Goal: Find specific page/section: Find specific page/section

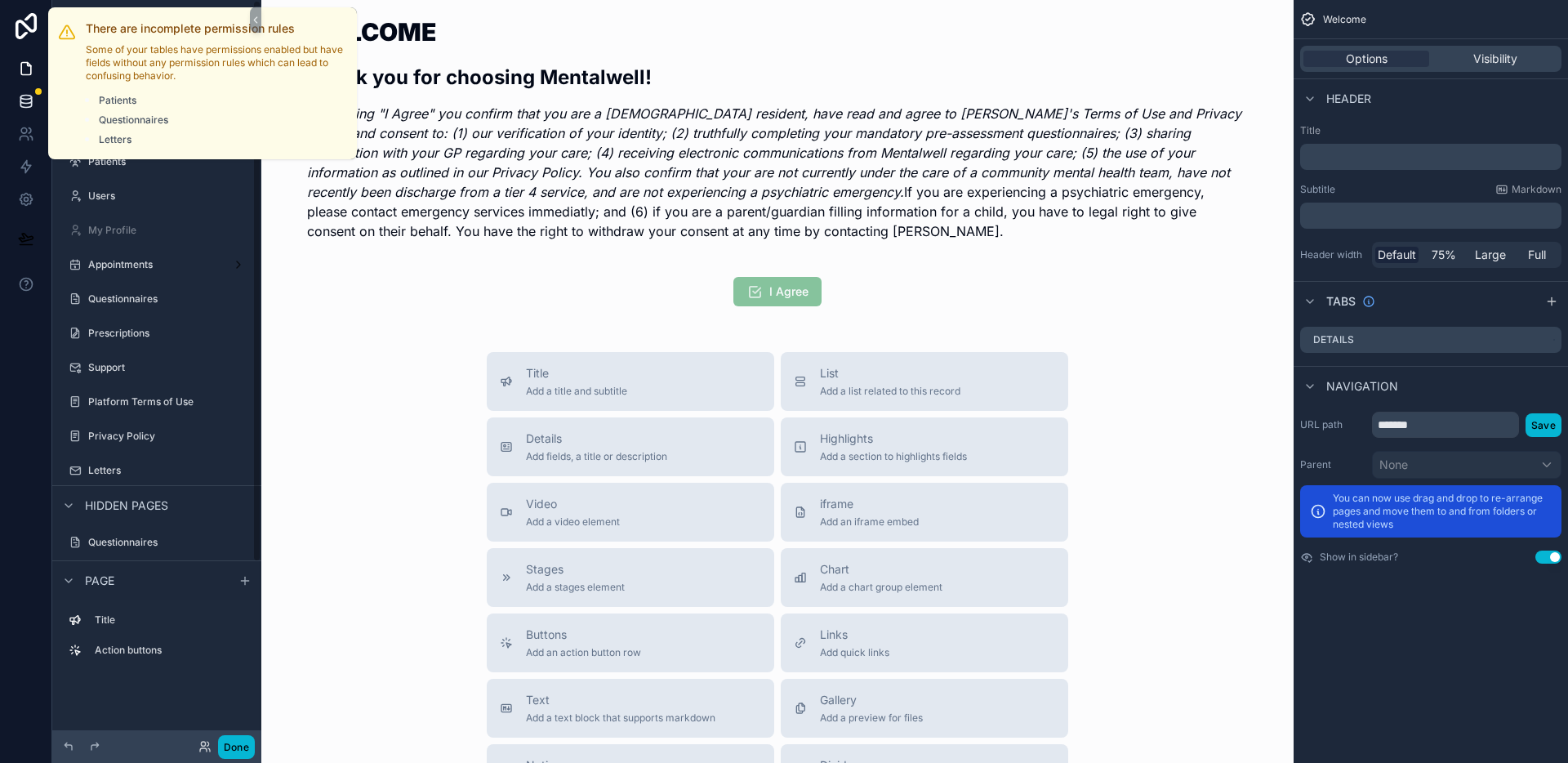
click at [26, 94] on icon at bounding box center [26, 102] width 17 height 17
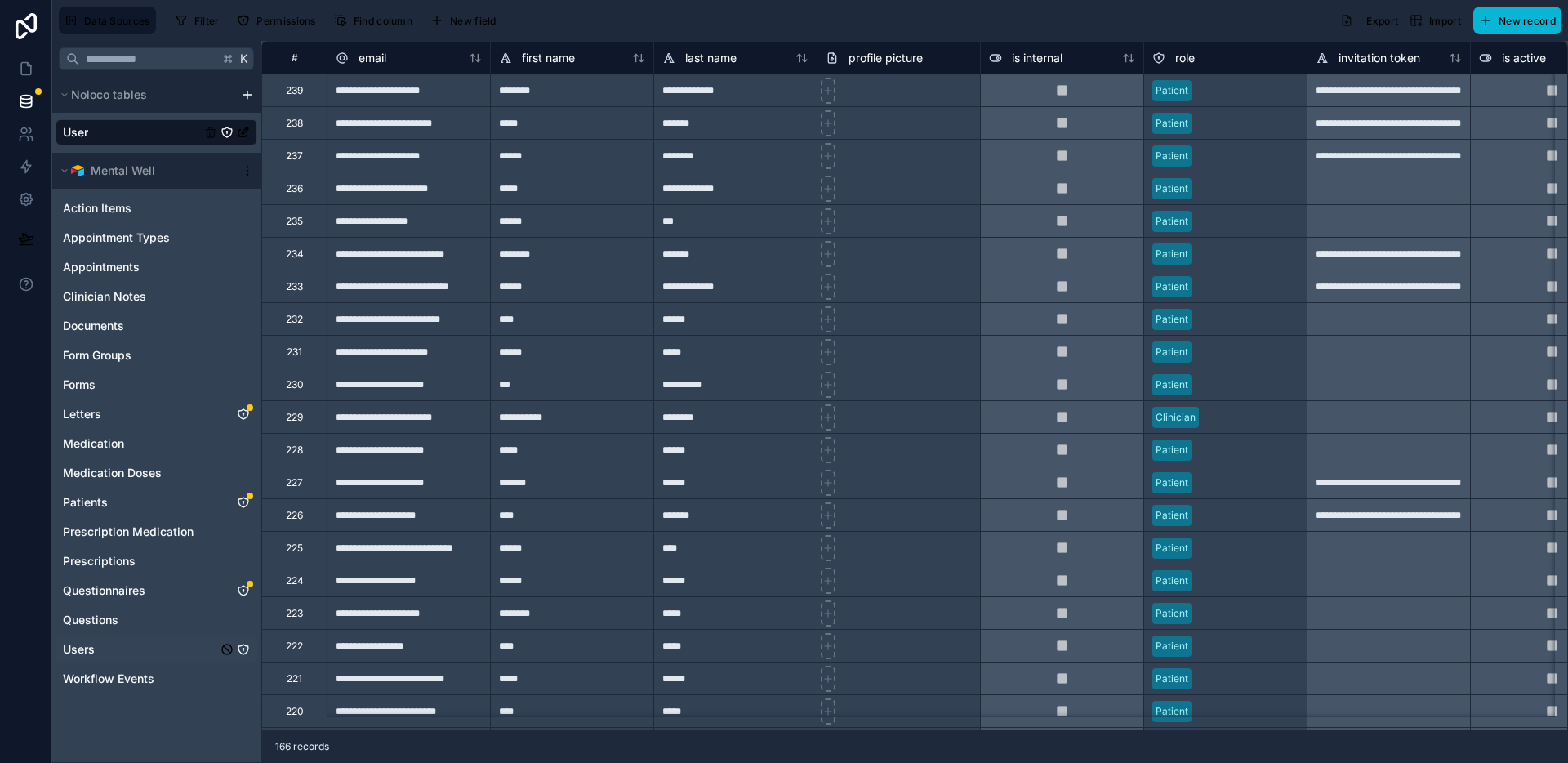
click at [132, 640] on div "Users" at bounding box center [156, 650] width 201 height 26
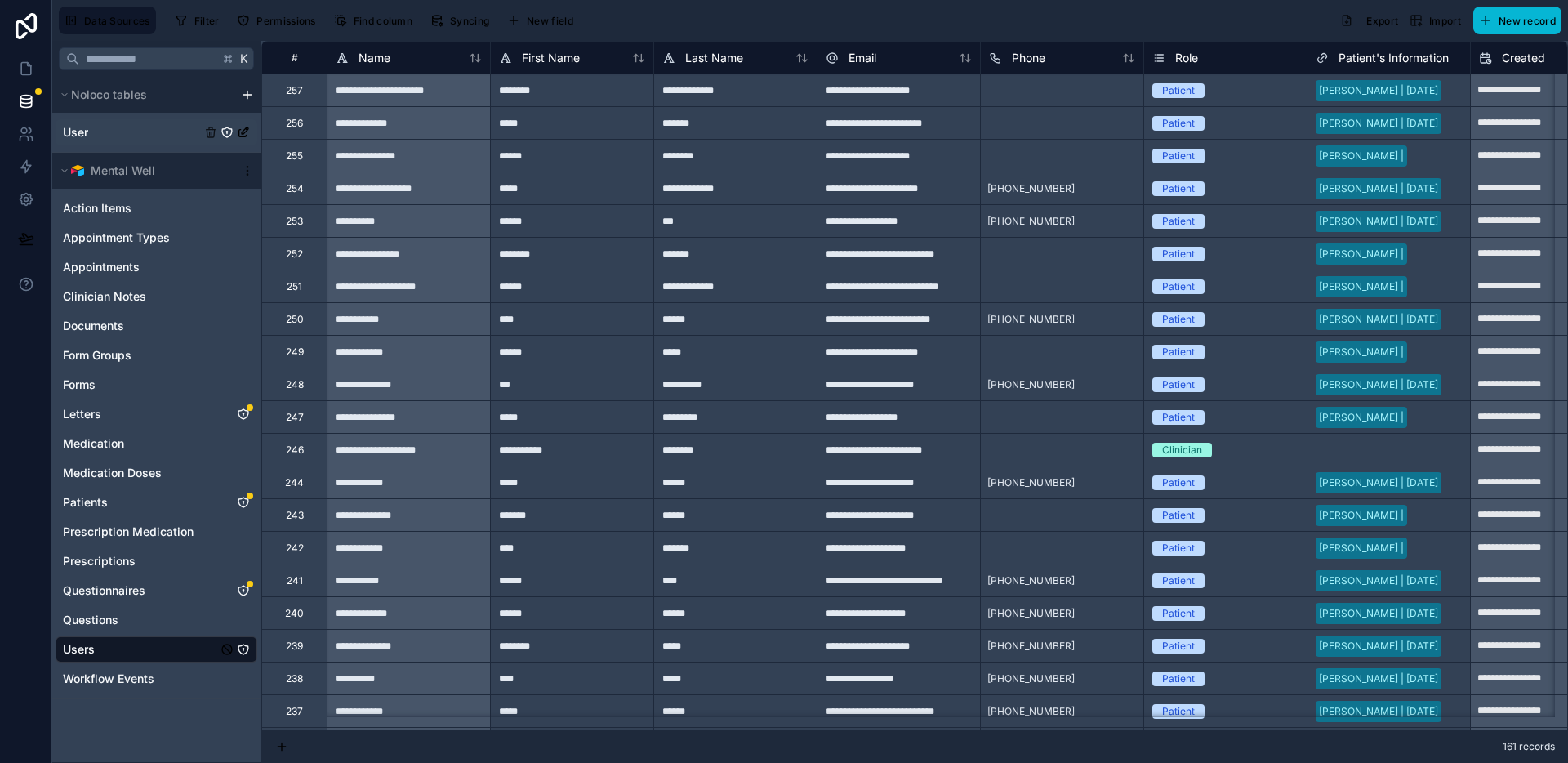
click at [110, 132] on div "User" at bounding box center [156, 133] width 201 height 26
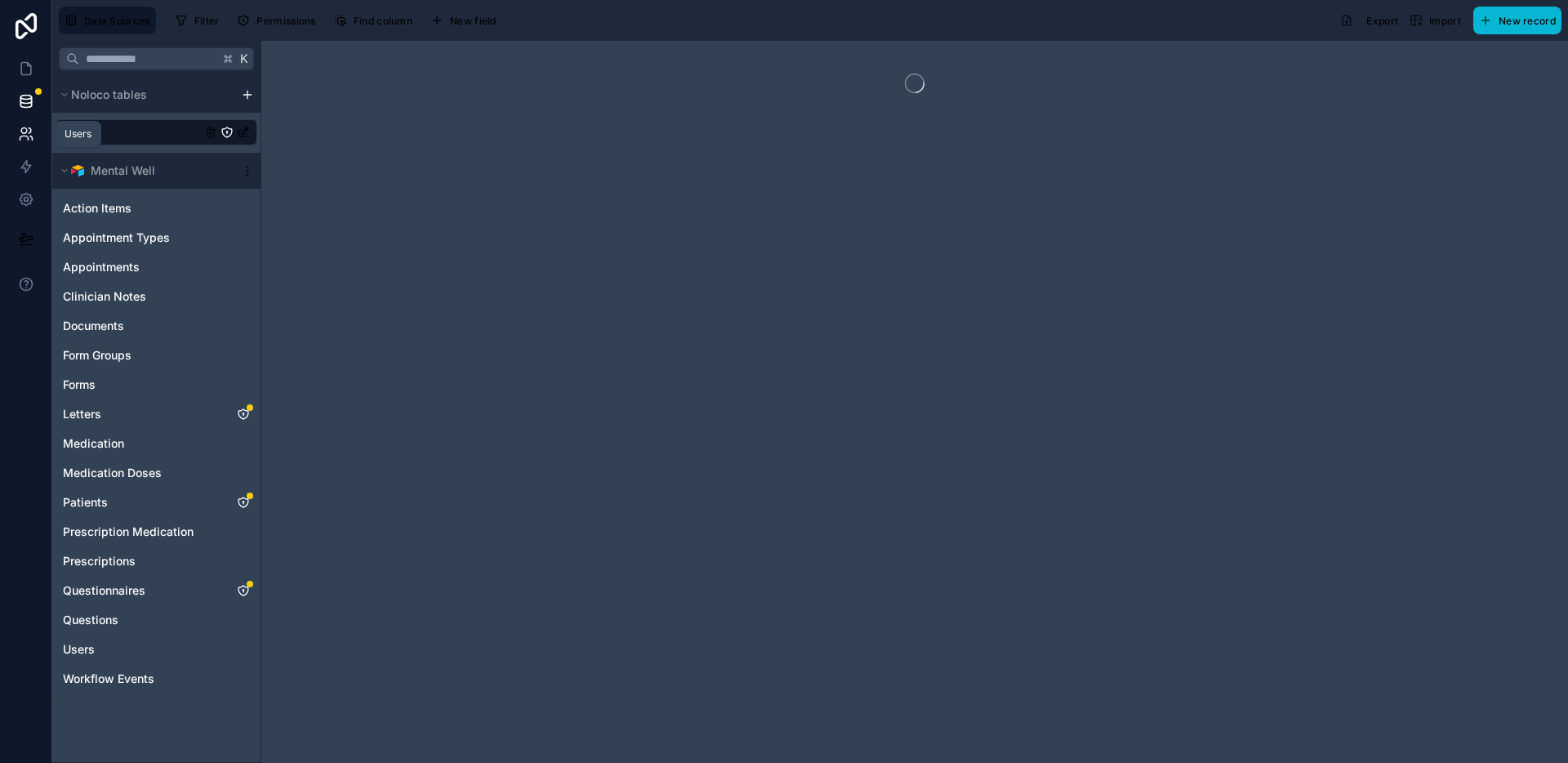
click at [26, 130] on icon at bounding box center [24, 130] width 6 height 6
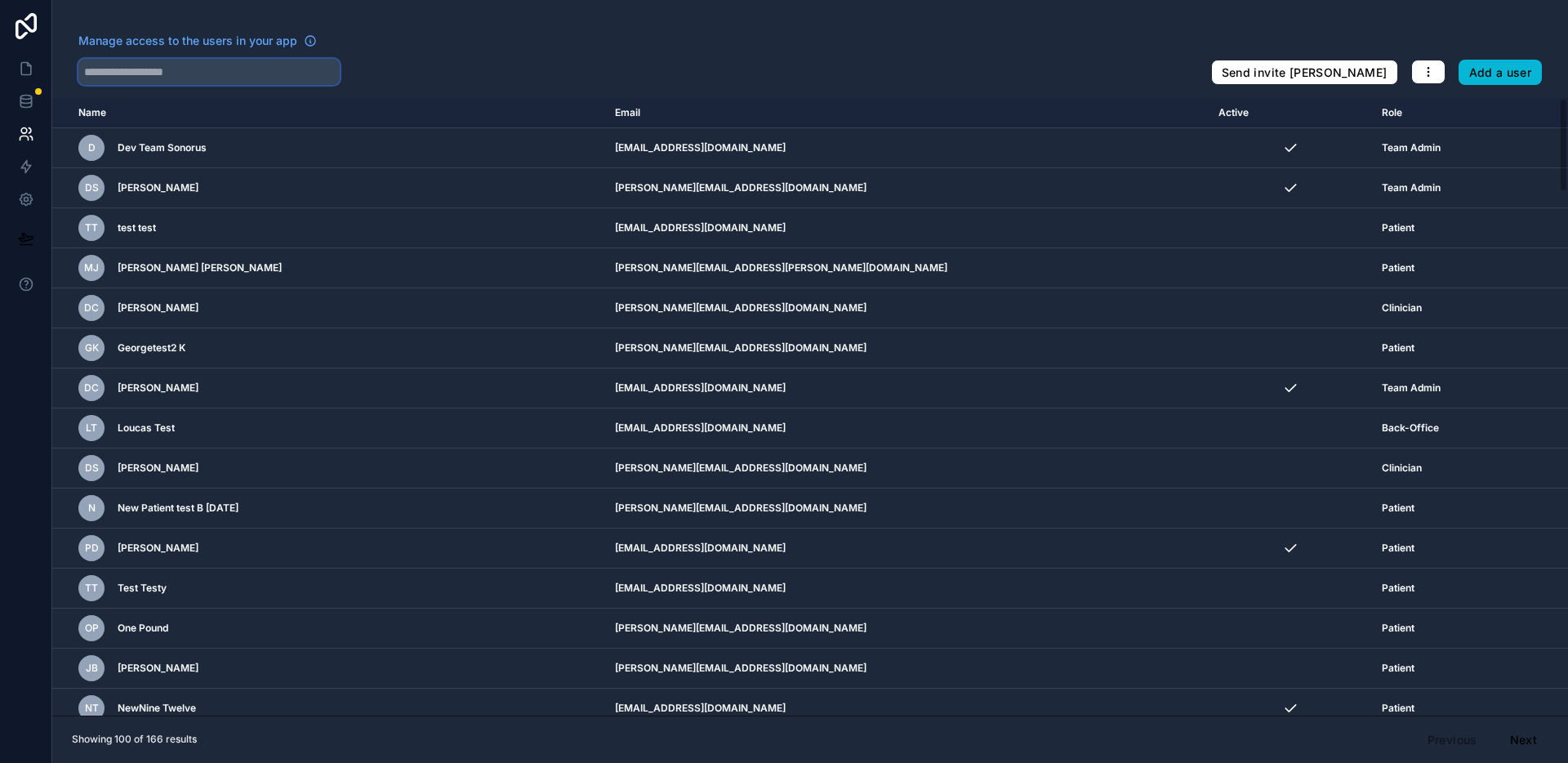
click at [179, 64] on input "text" at bounding box center [209, 72] width 262 height 26
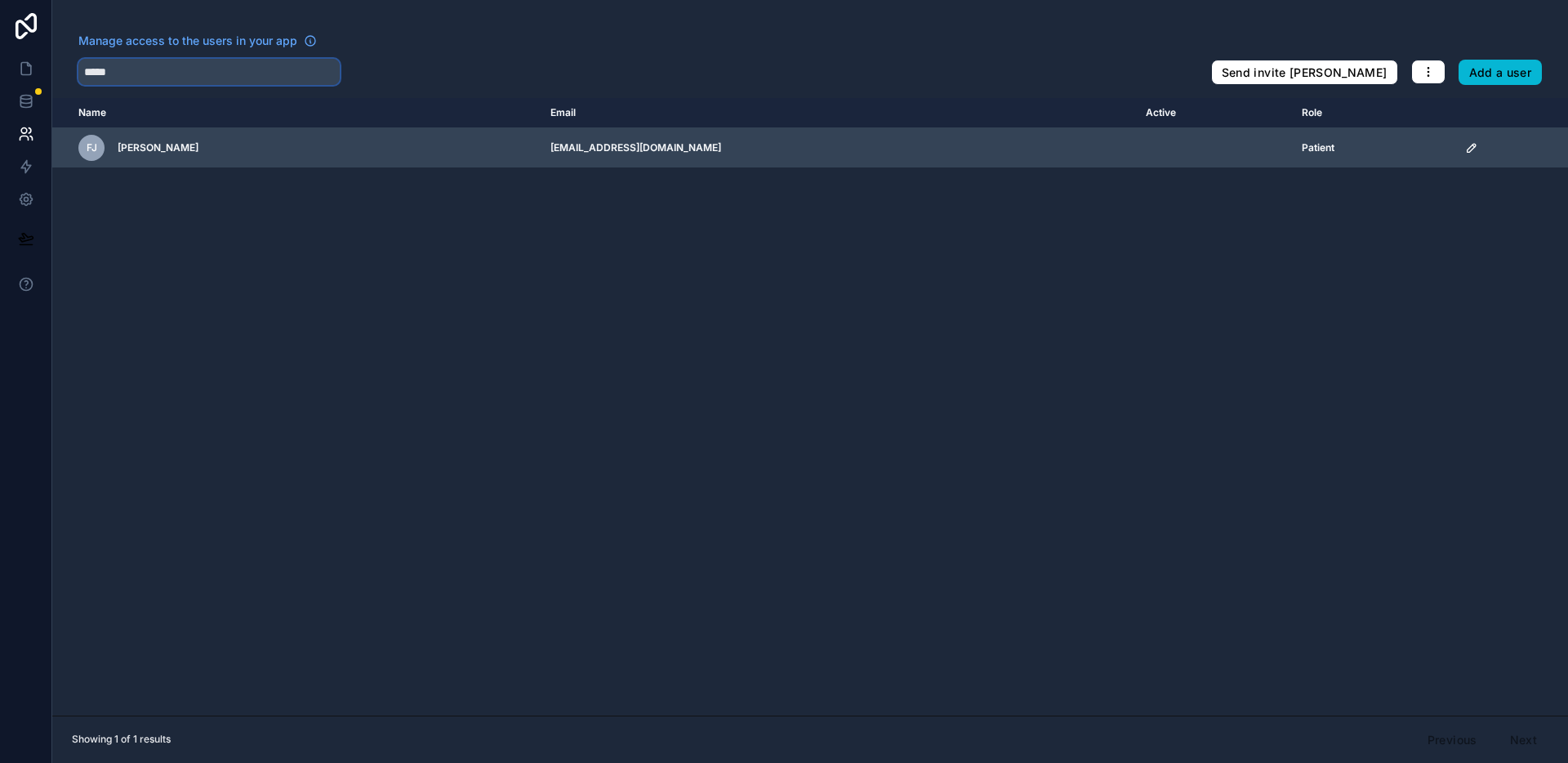
type input "*****"
click at [1466, 149] on icon "scrollable content" at bounding box center [1472, 148] width 13 height 13
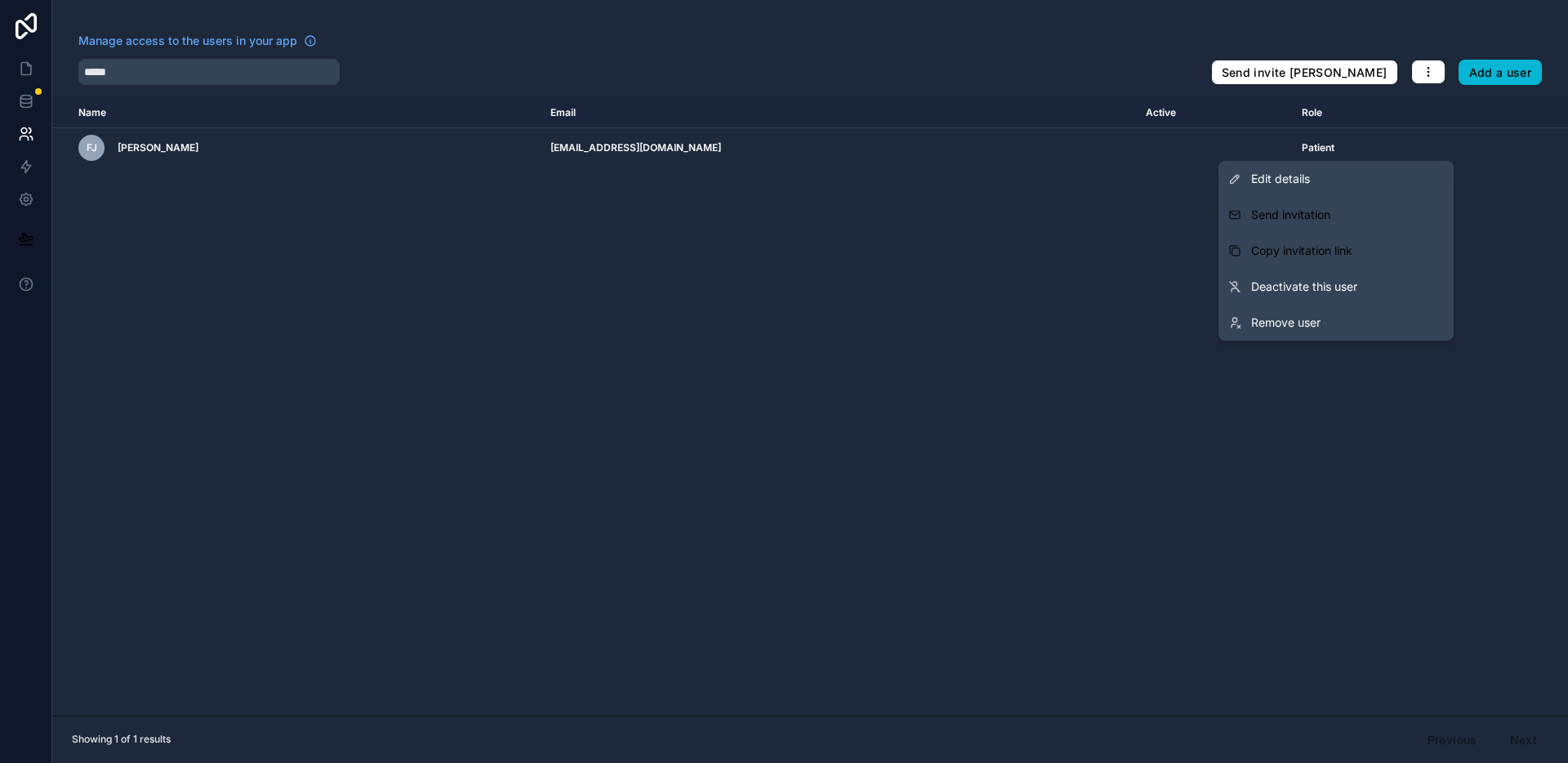
click at [928, 246] on div "Name Email Active Role [DOMAIN_NAME] FJ [PERSON_NAME] [EMAIL_ADDRESS][DOMAIN_NA…" at bounding box center [810, 407] width 1516 height 618
